Goal: Information Seeking & Learning: Learn about a topic

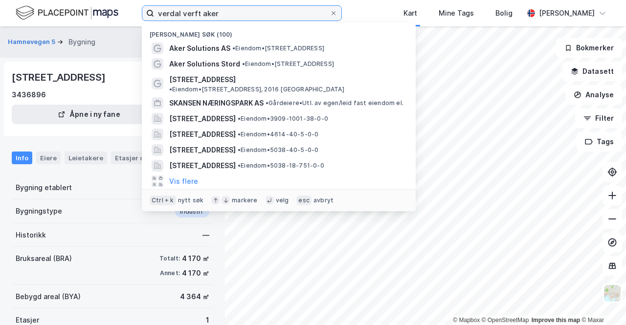
click at [222, 14] on input "verdal verft aker" at bounding box center [242, 13] width 176 height 15
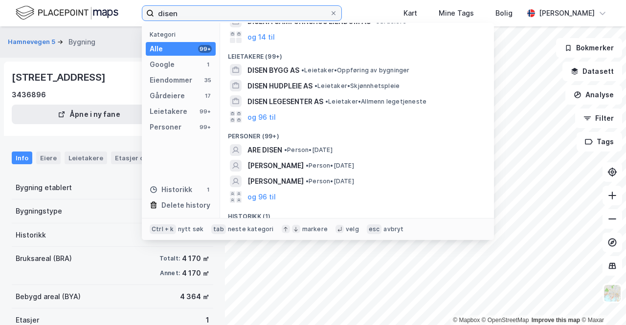
scroll to position [207, 0]
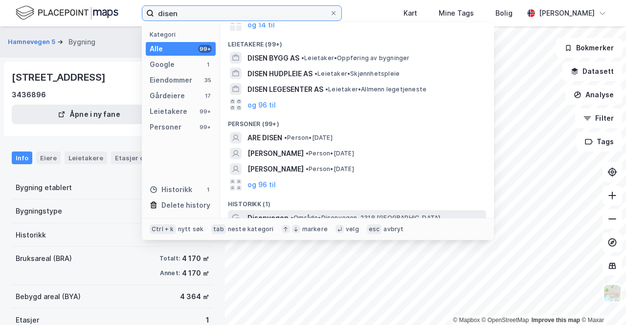
type input "disen"
click at [323, 214] on span "• Område • [STREET_ADDRESS]" at bounding box center [366, 218] width 150 height 8
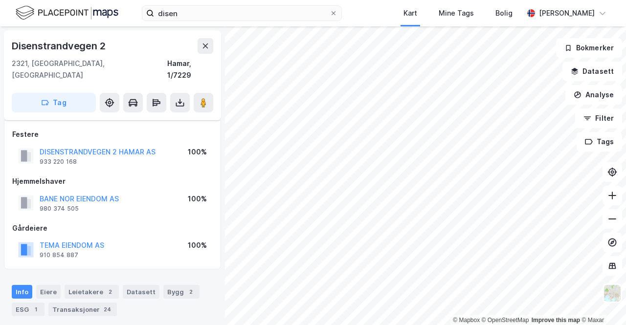
scroll to position [34, 0]
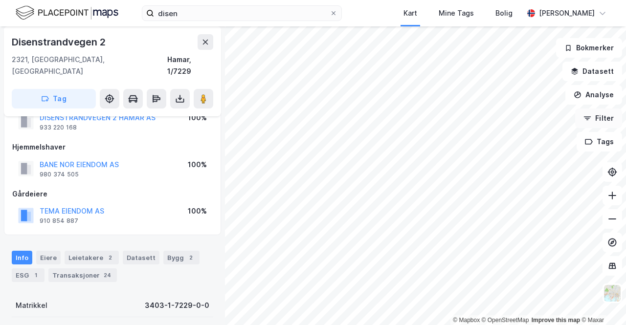
click at [604, 121] on button "Filter" at bounding box center [598, 119] width 47 height 20
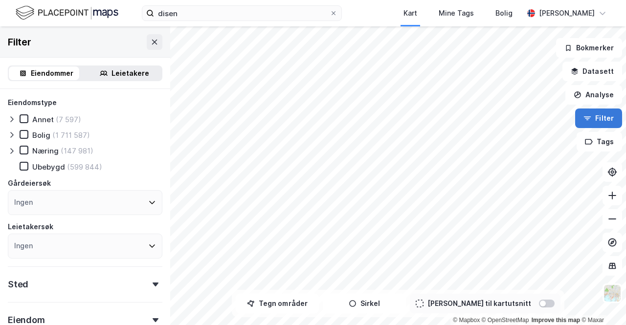
click at [604, 121] on button "Filter" at bounding box center [598, 119] width 47 height 20
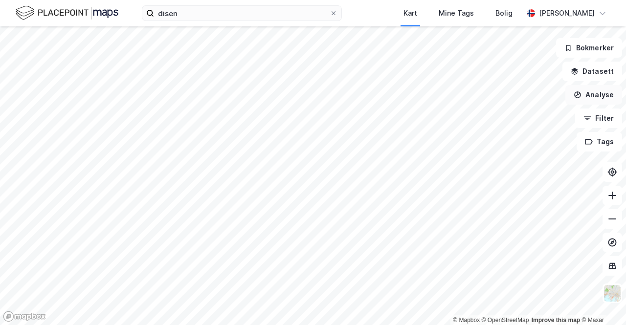
click at [600, 94] on button "Analyse" at bounding box center [594, 95] width 57 height 20
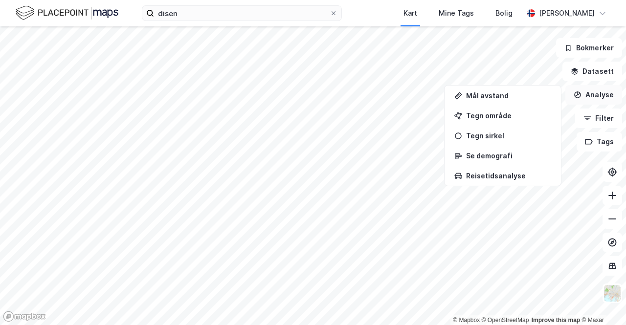
click at [600, 94] on button "Analyse" at bounding box center [594, 95] width 57 height 20
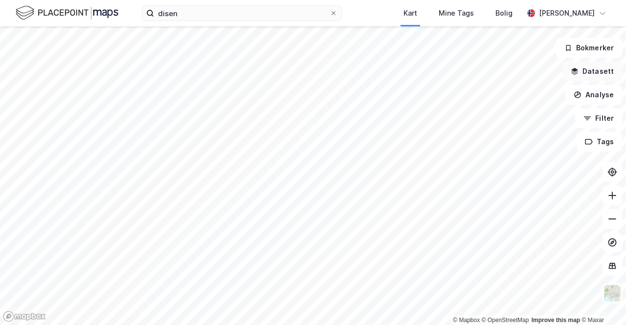
click at [602, 72] on button "Datasett" at bounding box center [593, 72] width 60 height 20
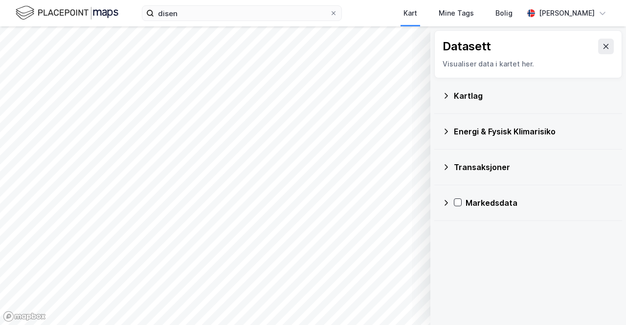
click at [513, 104] on div "Kartlag" at bounding box center [528, 95] width 172 height 23
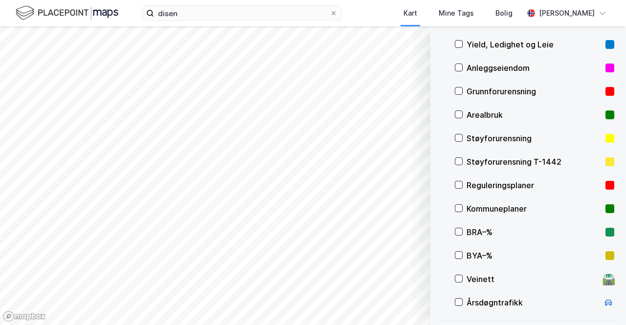
scroll to position [91, 0]
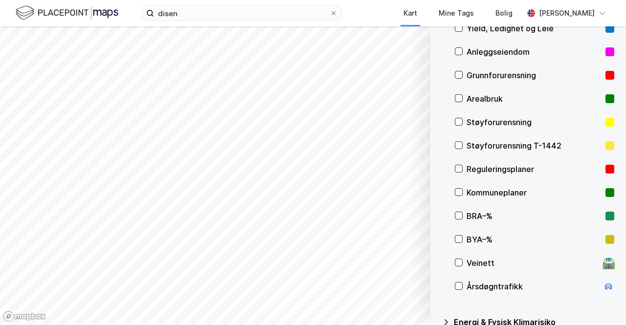
click at [500, 171] on div "Reguleringsplaner" at bounding box center [534, 169] width 135 height 12
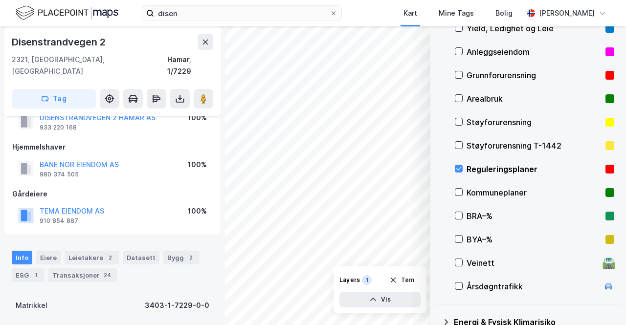
scroll to position [253, 0]
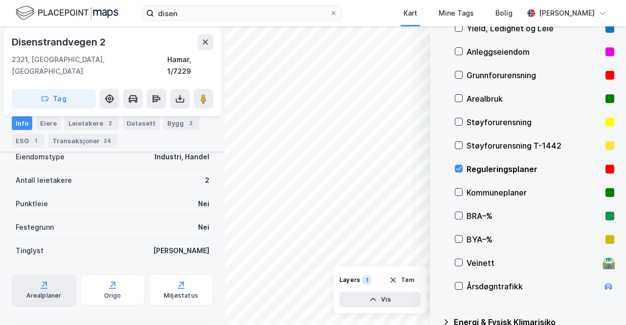
click at [43, 282] on icon at bounding box center [44, 284] width 5 height 5
